Goal: Task Accomplishment & Management: Manage account settings

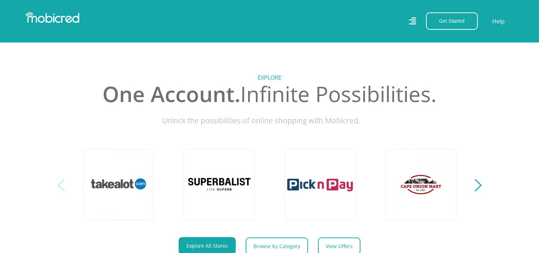
scroll to position [71, 0]
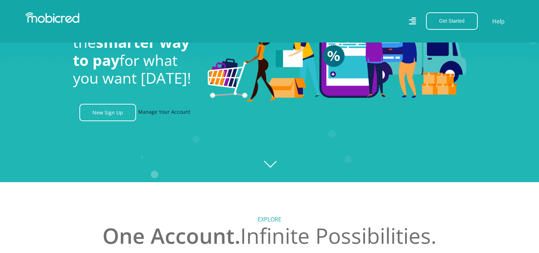
click at [173, 115] on link "Manage Your Account" at bounding box center [164, 112] width 52 height 17
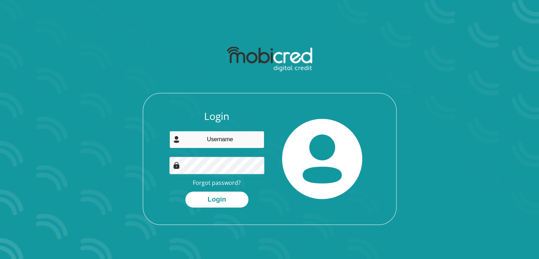
click at [224, 141] on input "email" at bounding box center [216, 139] width 95 height 17
type input "[EMAIL_ADDRESS][DOMAIN_NAME]"
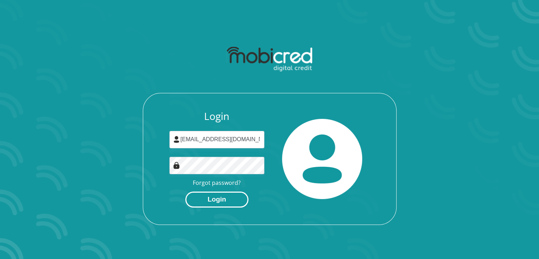
click at [200, 202] on button "Login" at bounding box center [216, 199] width 63 height 16
